Goal: Task Accomplishment & Management: Manage account settings

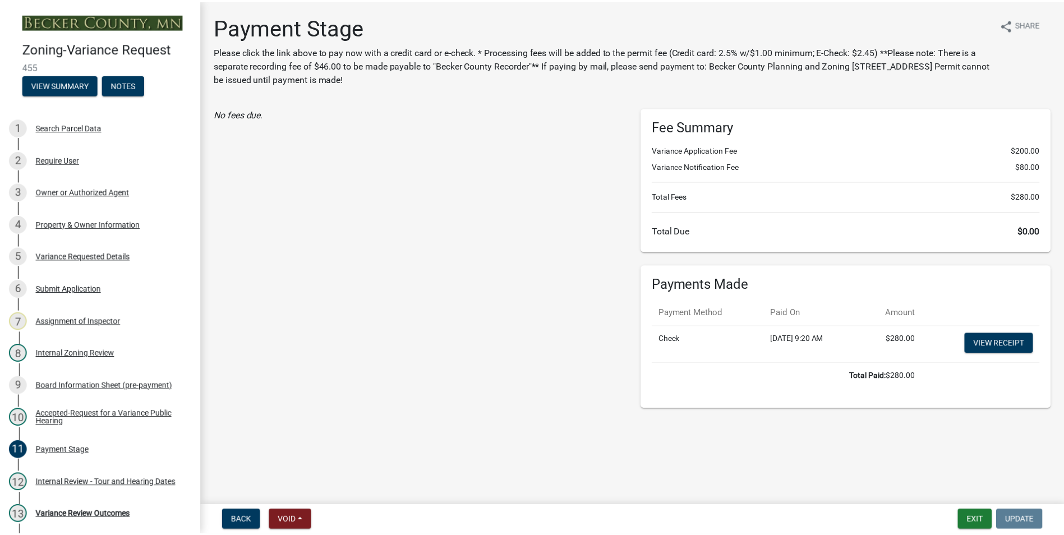
scroll to position [168, 0]
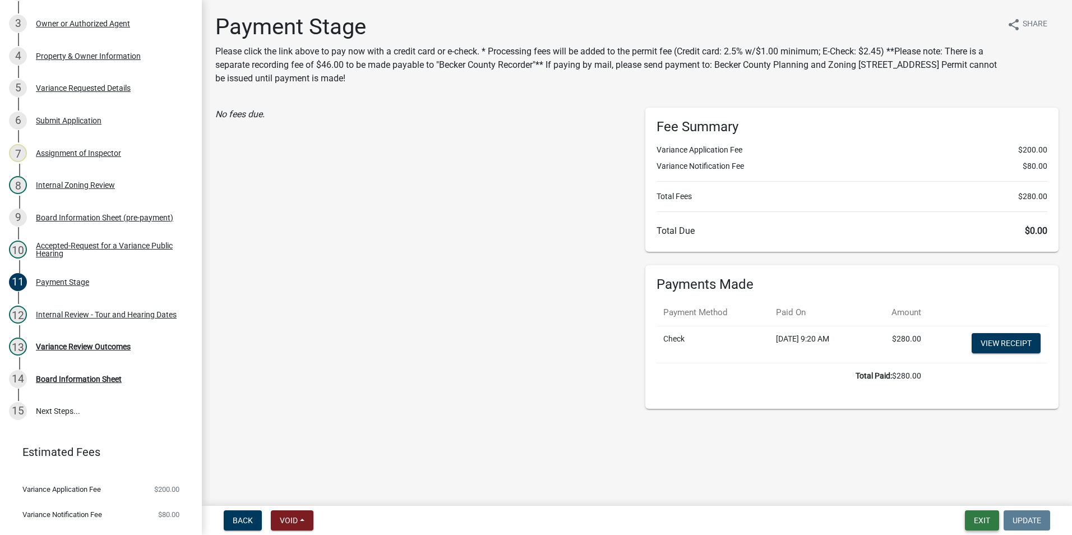
click at [980, 522] on button "Exit" at bounding box center [982, 520] width 34 height 20
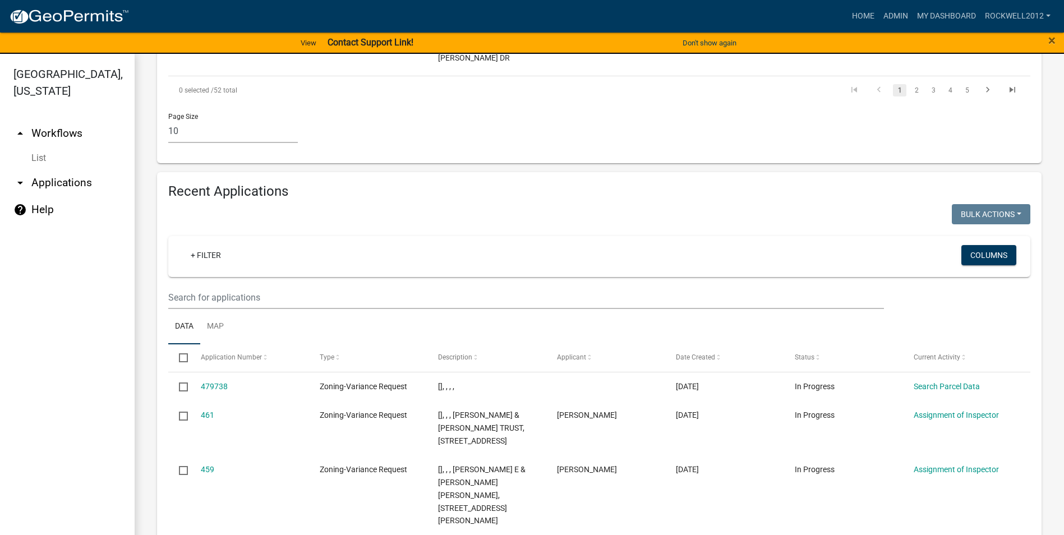
scroll to position [1009, 0]
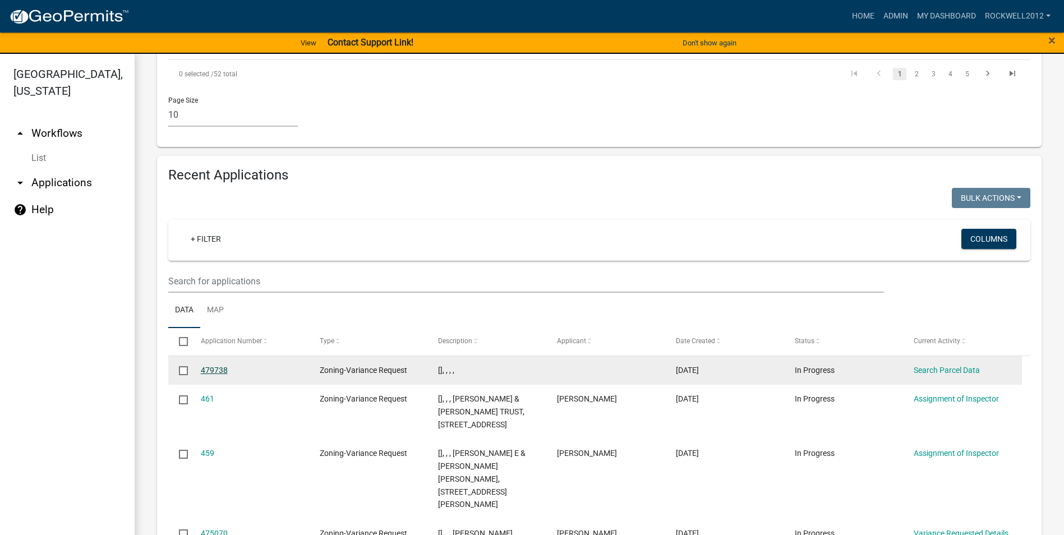
click at [217, 366] on link "479738" at bounding box center [214, 370] width 27 height 9
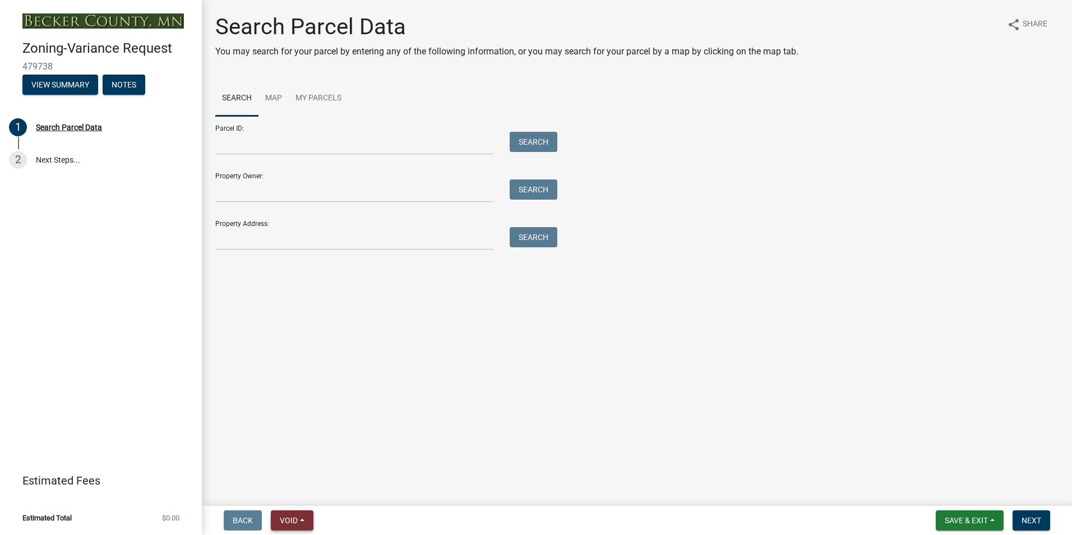
click at [291, 518] on span "Void" at bounding box center [289, 520] width 18 height 9
click at [299, 488] on button "Void" at bounding box center [316, 491] width 90 height 27
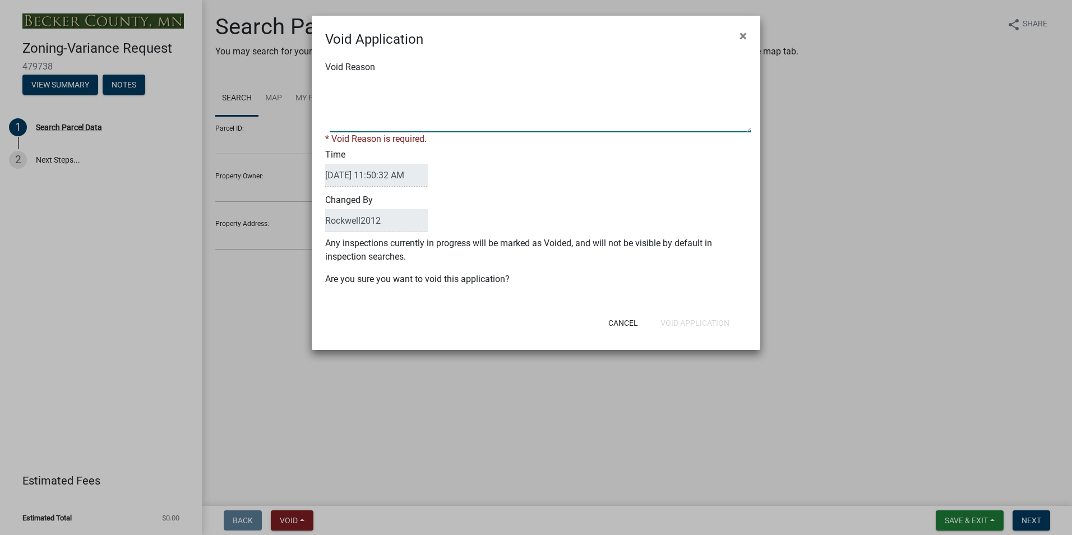
click at [352, 87] on textarea "Void Reason" at bounding box center [541, 104] width 422 height 56
type textarea "Duplicate"
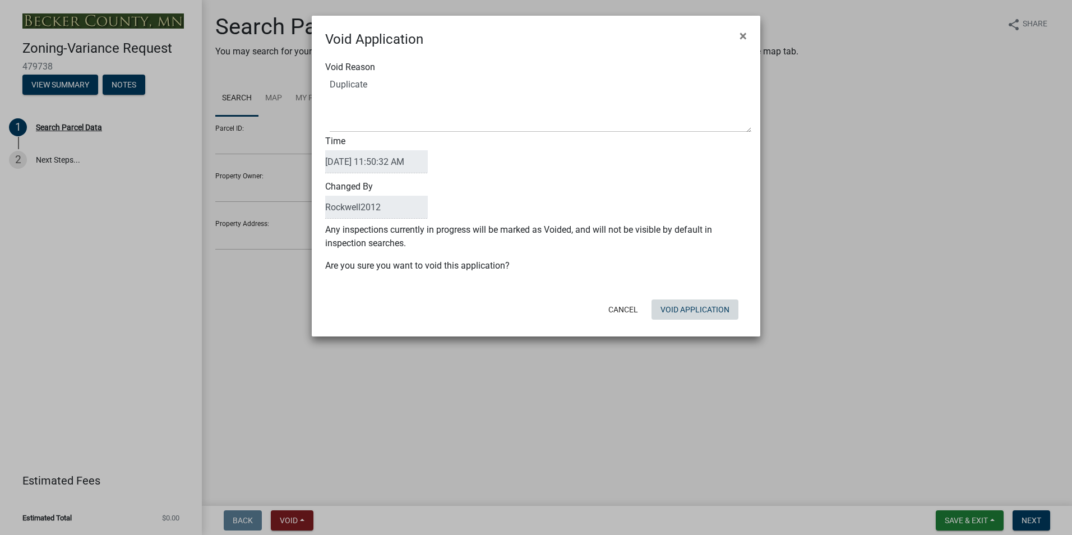
click at [696, 320] on div "Cancel Void Application" at bounding box center [609, 309] width 276 height 29
click at [688, 307] on button "Void Application" at bounding box center [695, 309] width 87 height 20
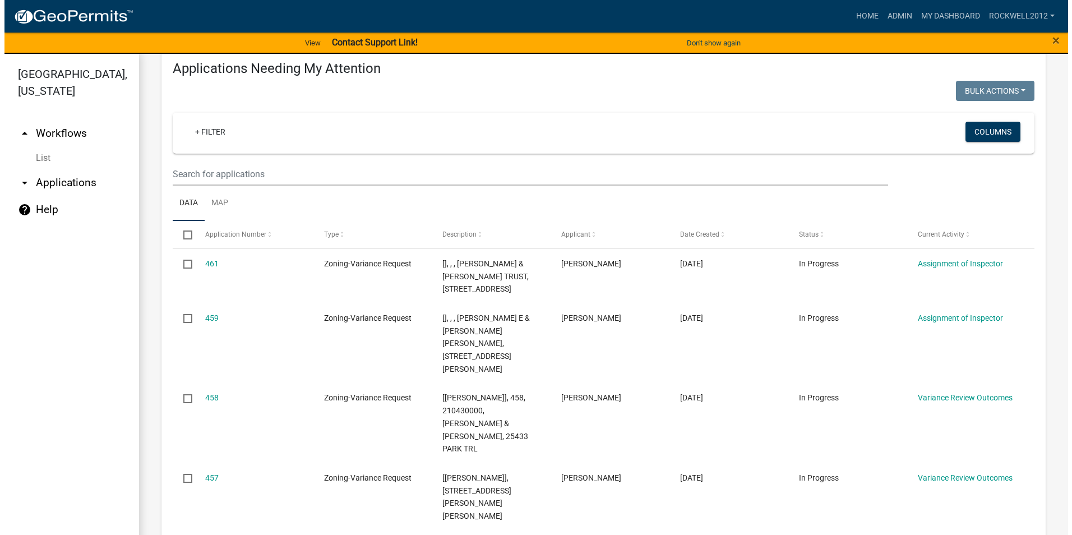
scroll to position [168, 0]
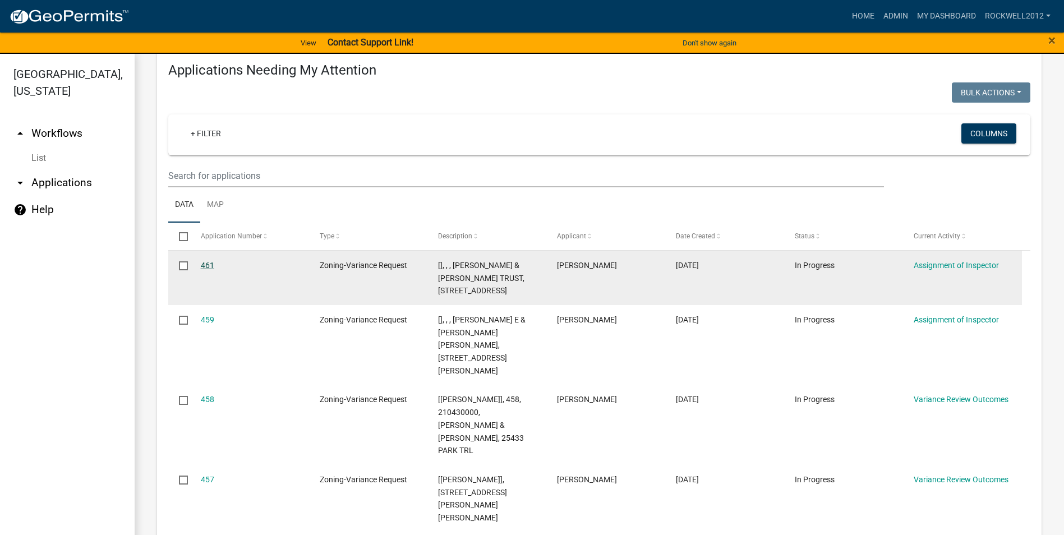
click at [204, 264] on link "461" at bounding box center [207, 265] width 13 height 9
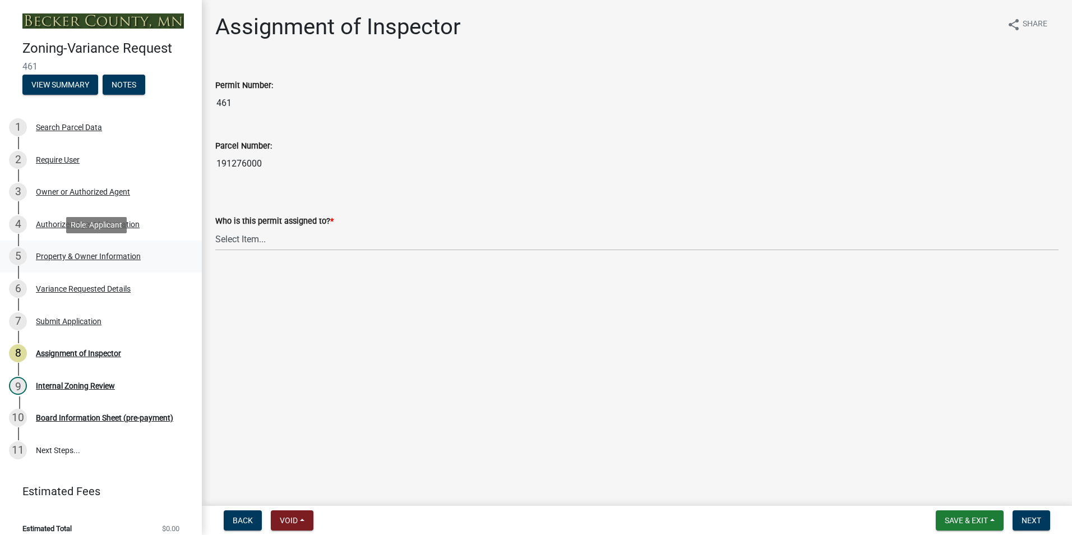
click at [74, 254] on div "Property & Owner Information" at bounding box center [88, 256] width 105 height 8
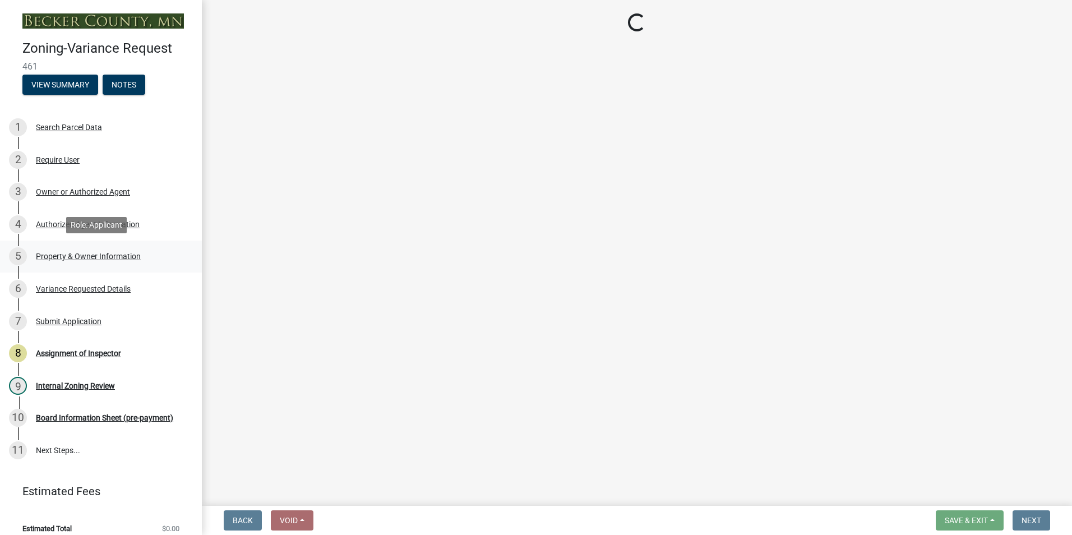
select select "bd6c4c96-e8c1-49bc-ade5-b37215bb1ac6"
select select "2b9210e5-8cac-47c3-9819-0b9c3513b258"
select select "8d5cb961-90f6-4593-998a-e9fa792b70fb"
